Goal: Navigation & Orientation: Find specific page/section

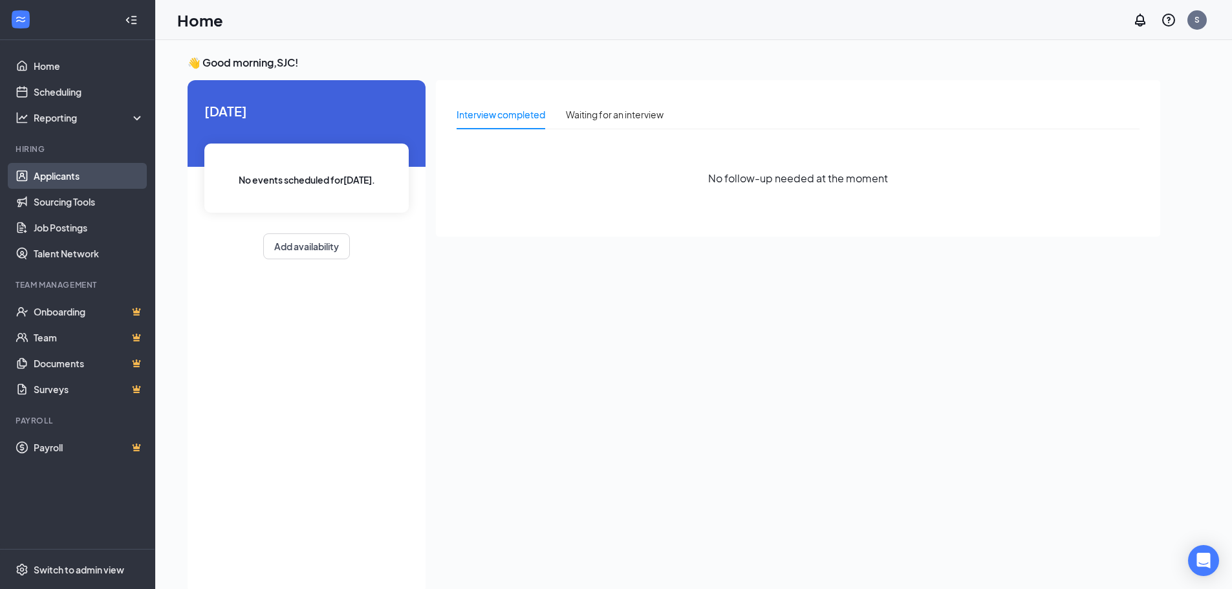
click at [52, 177] on link "Applicants" at bounding box center [89, 176] width 111 height 26
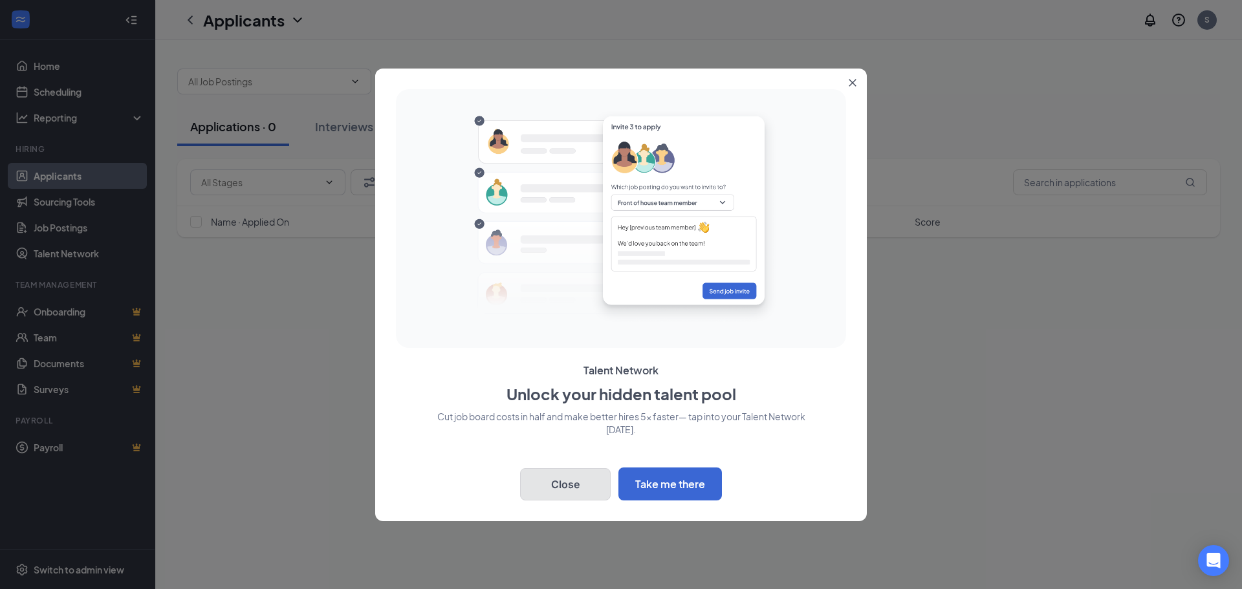
click at [589, 487] on button "Close" at bounding box center [565, 484] width 91 height 32
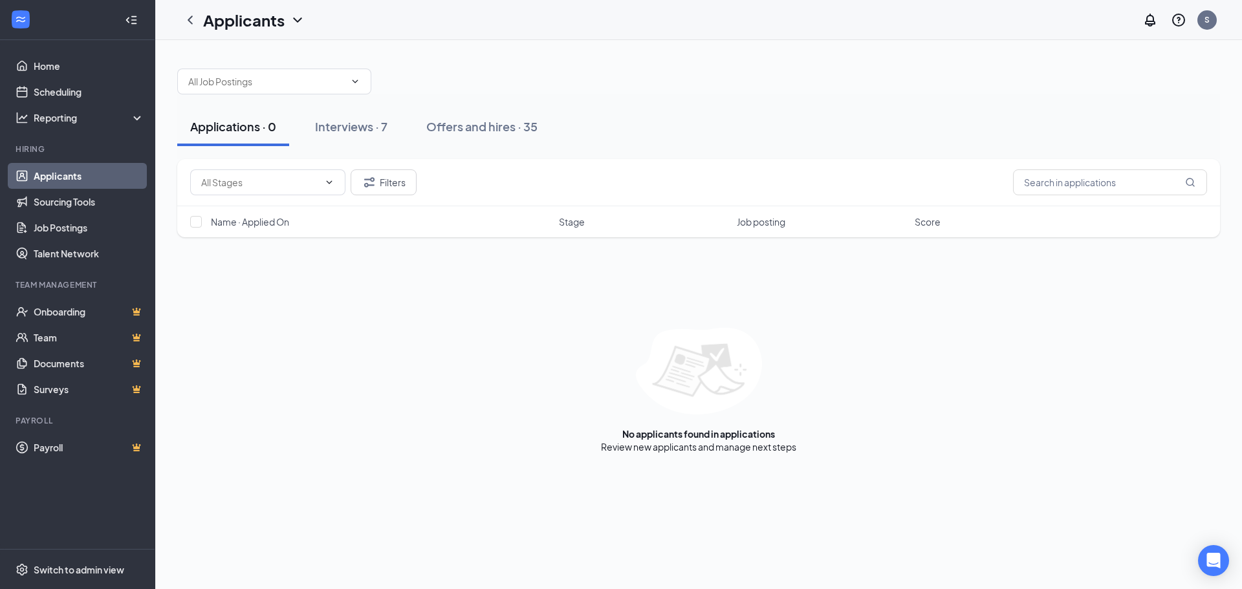
click at [499, 84] on div at bounding box center [698, 75] width 1043 height 39
click at [366, 127] on div "Interviews · 7" at bounding box center [351, 126] width 72 height 16
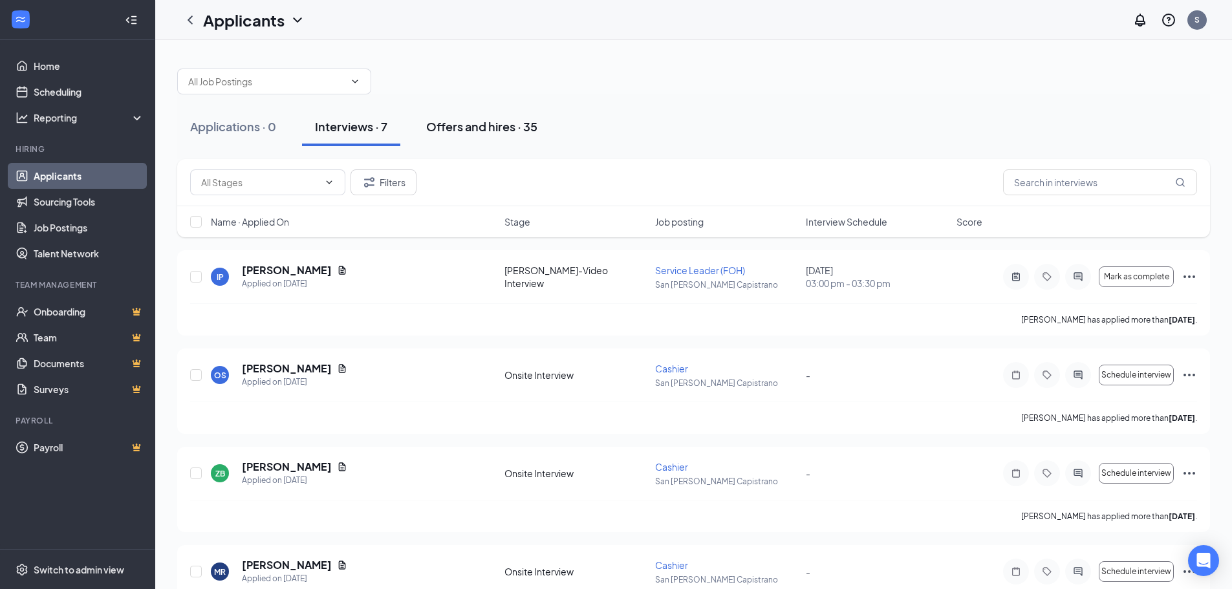
click at [467, 125] on div "Offers and hires · 35" at bounding box center [481, 126] width 111 height 16
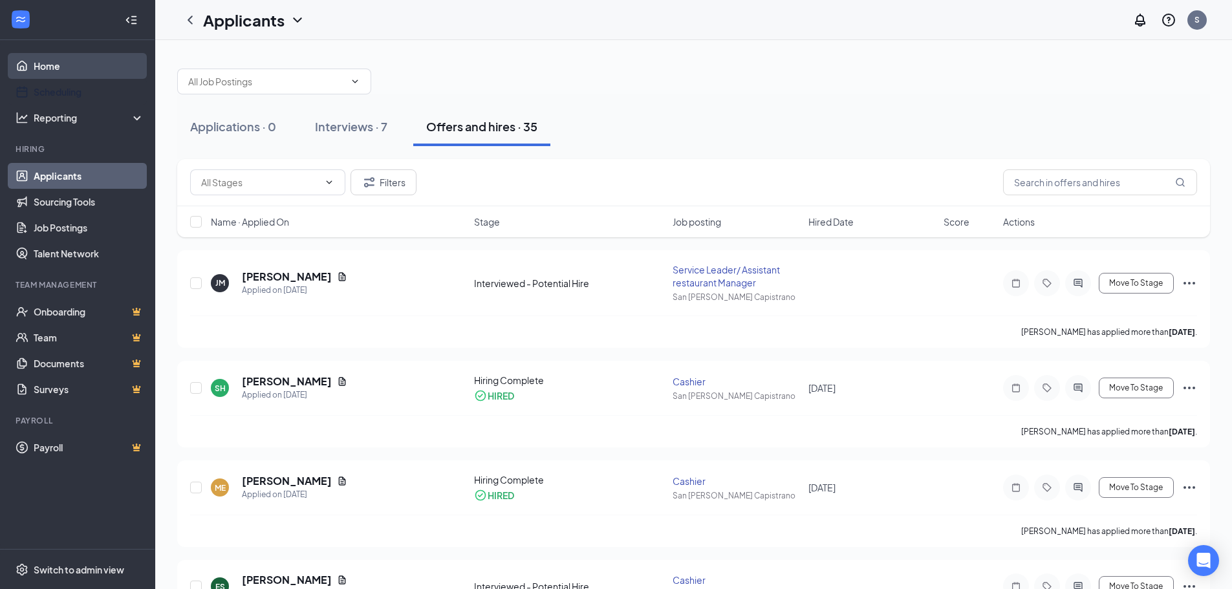
click at [58, 76] on link "Home" at bounding box center [89, 66] width 111 height 26
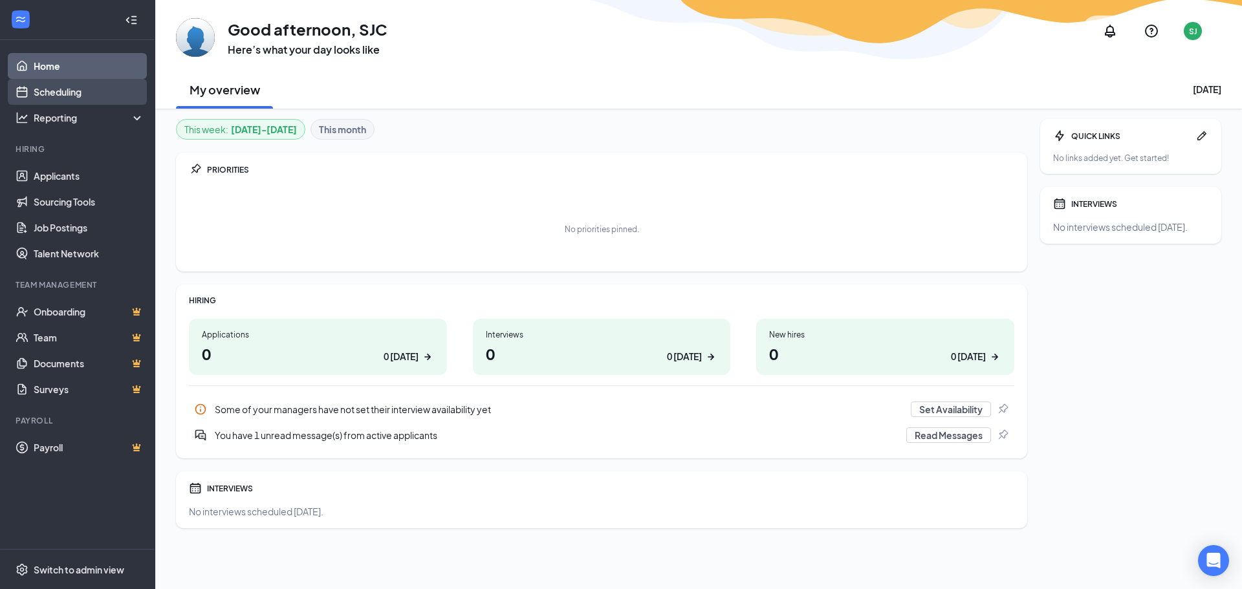
click at [48, 94] on link "Scheduling" at bounding box center [89, 92] width 111 height 26
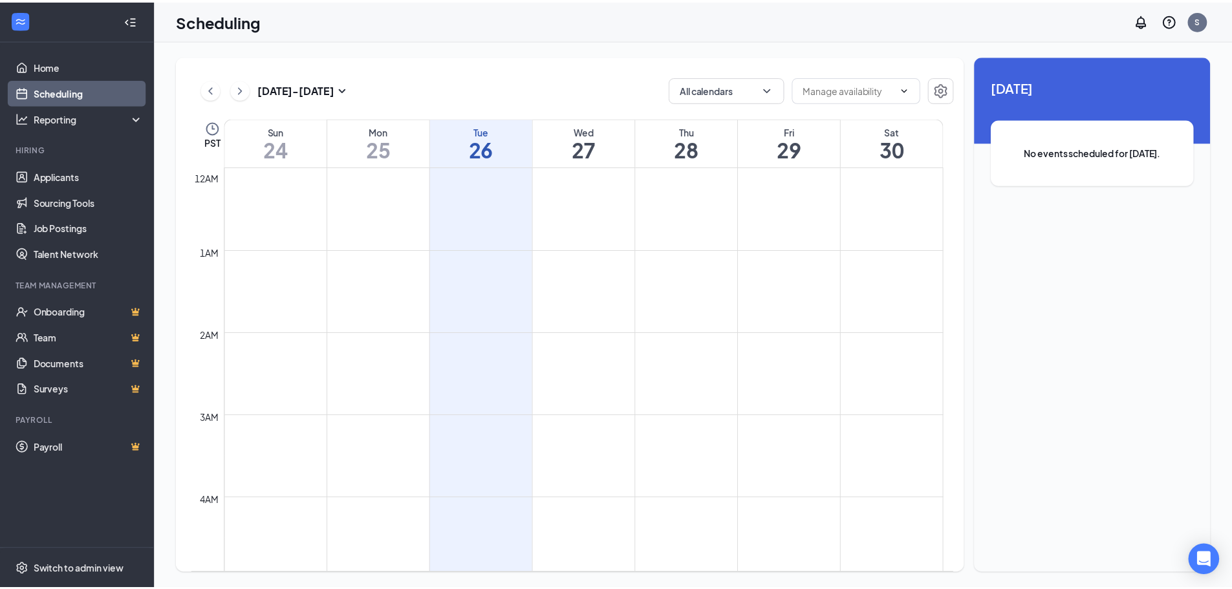
scroll to position [636, 0]
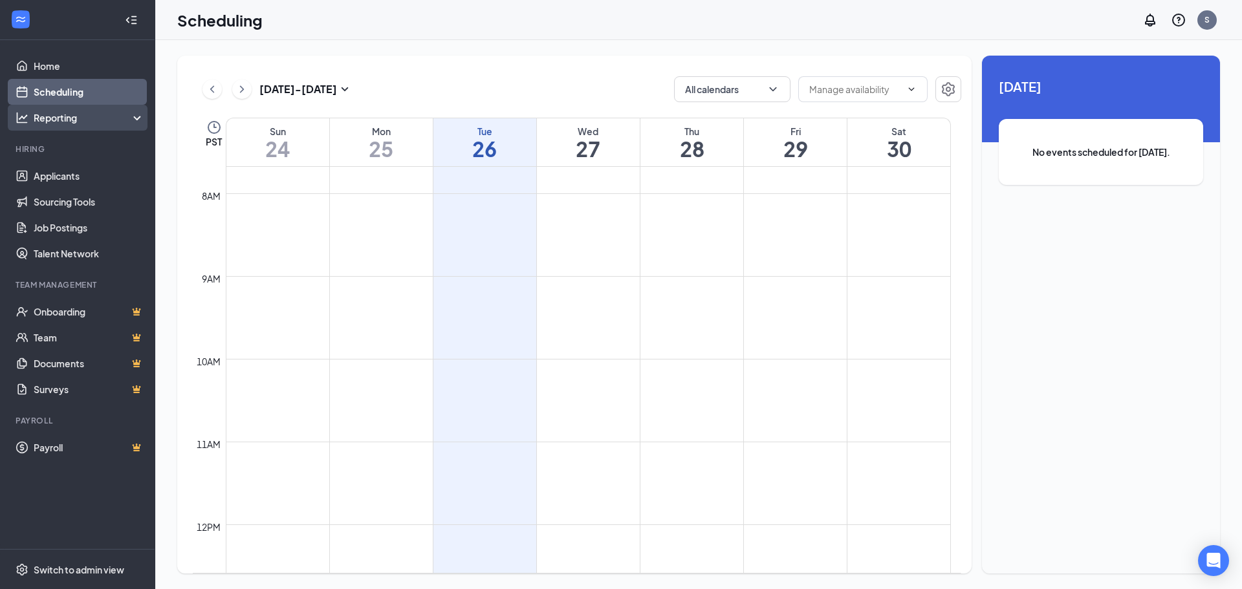
click at [44, 116] on div "Reporting" at bounding box center [89, 117] width 111 height 13
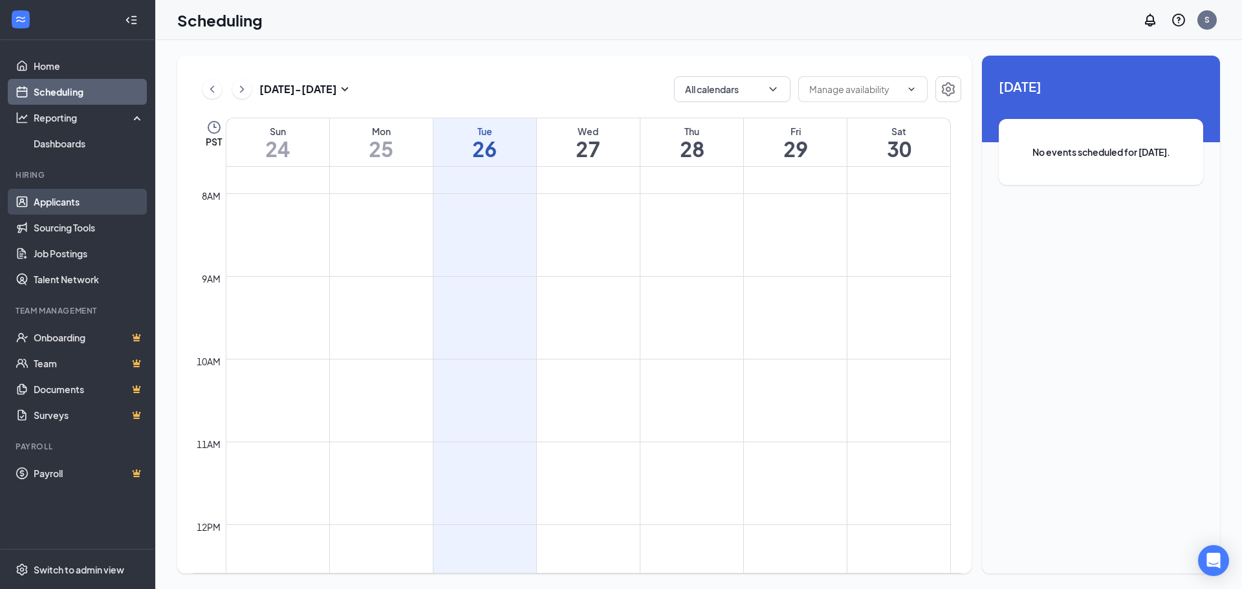
click at [60, 207] on link "Applicants" at bounding box center [89, 202] width 111 height 26
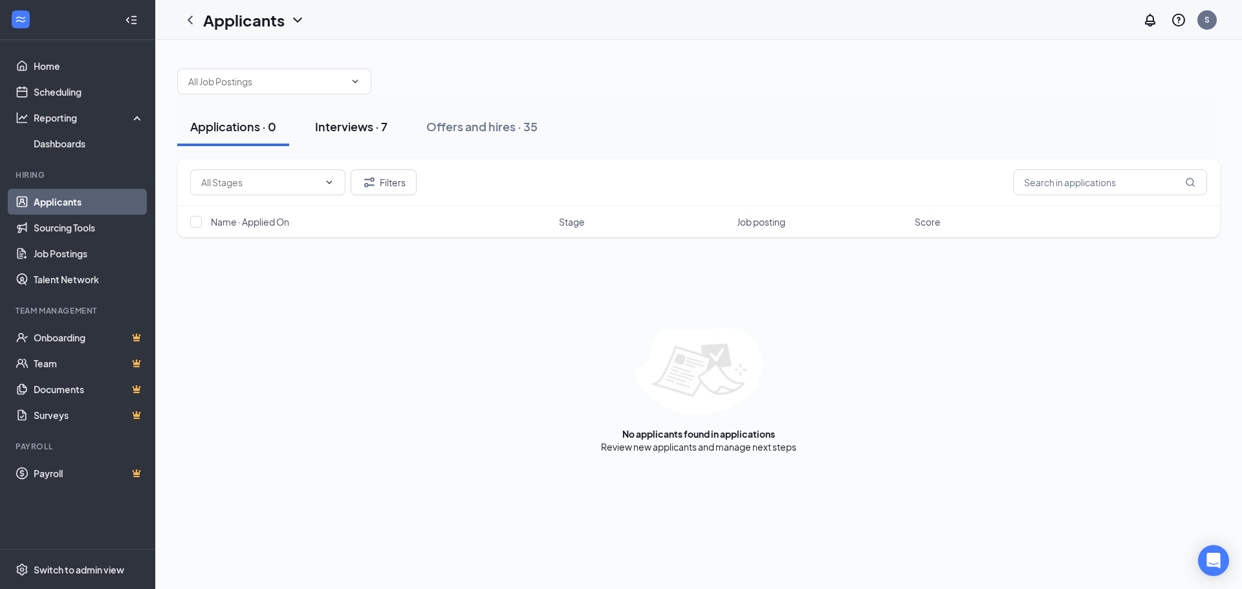
click at [378, 136] on button "Interviews · 7" at bounding box center [351, 126] width 98 height 39
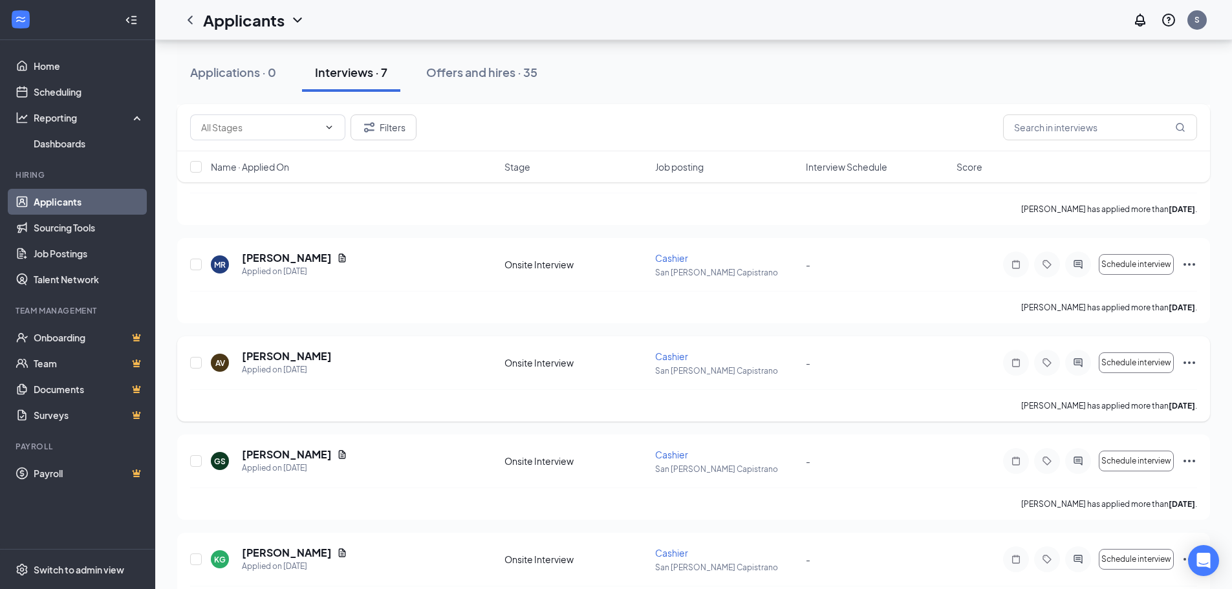
scroll to position [352, 0]
